Goal: Task Accomplishment & Management: Use online tool/utility

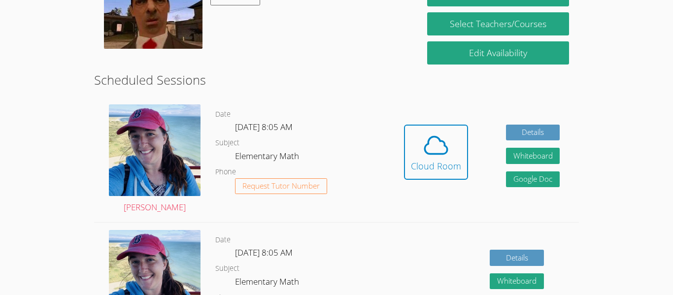
scroll to position [210, 0]
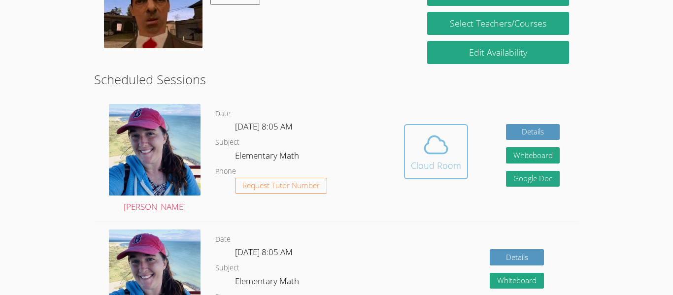
click at [450, 154] on span at bounding box center [436, 145] width 50 height 28
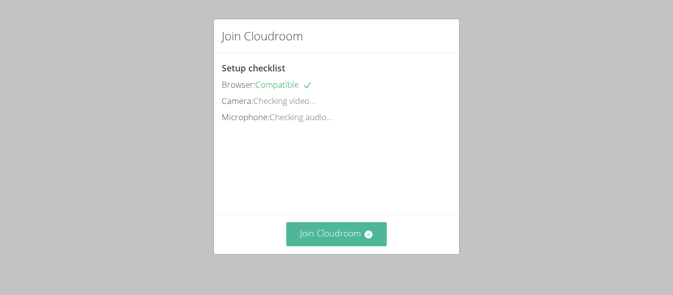
click at [315, 242] on button "Join Cloudroom" at bounding box center [336, 234] width 101 height 24
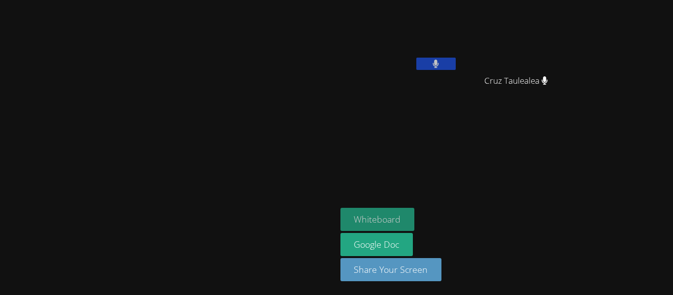
click at [415, 222] on button "Whiteboard" at bounding box center [377, 219] width 74 height 23
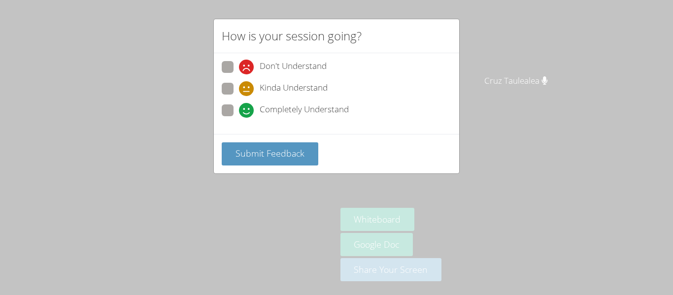
click at [226, 117] on label "Completely Understand" at bounding box center [285, 110] width 127 height 13
click at [239, 113] on input "Completely Understand" at bounding box center [243, 108] width 8 height 8
radio input "true"
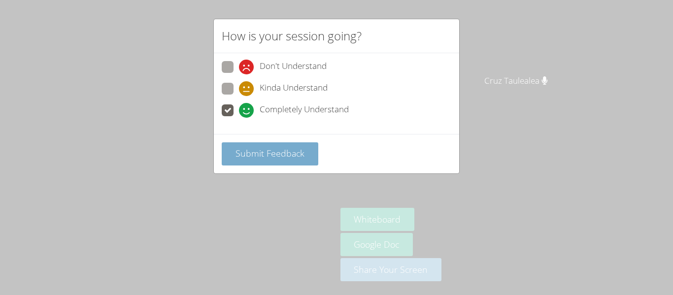
click at [238, 145] on button "Submit Feedback" at bounding box center [270, 153] width 96 height 23
